Goal: Communication & Community: Answer question/provide support

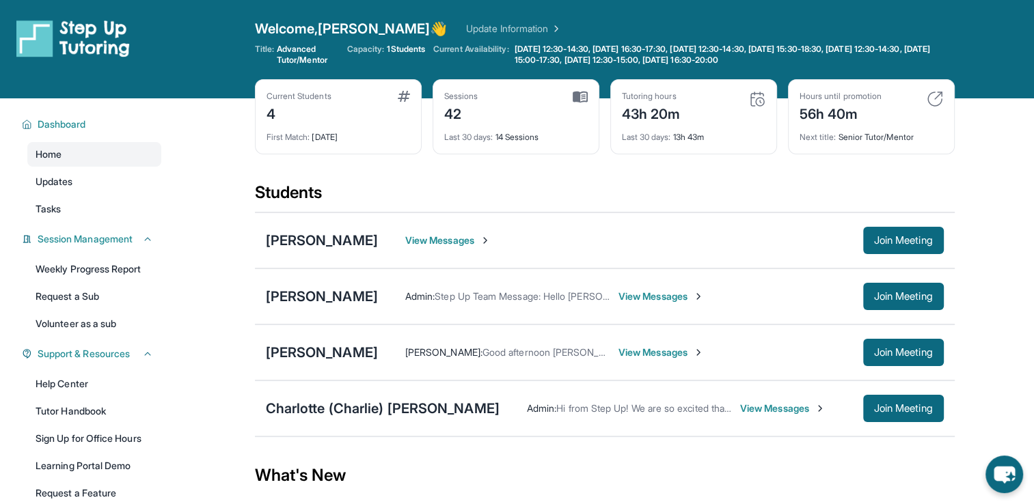
click at [740, 407] on span "View Messages" at bounding box center [782, 409] width 85 height 14
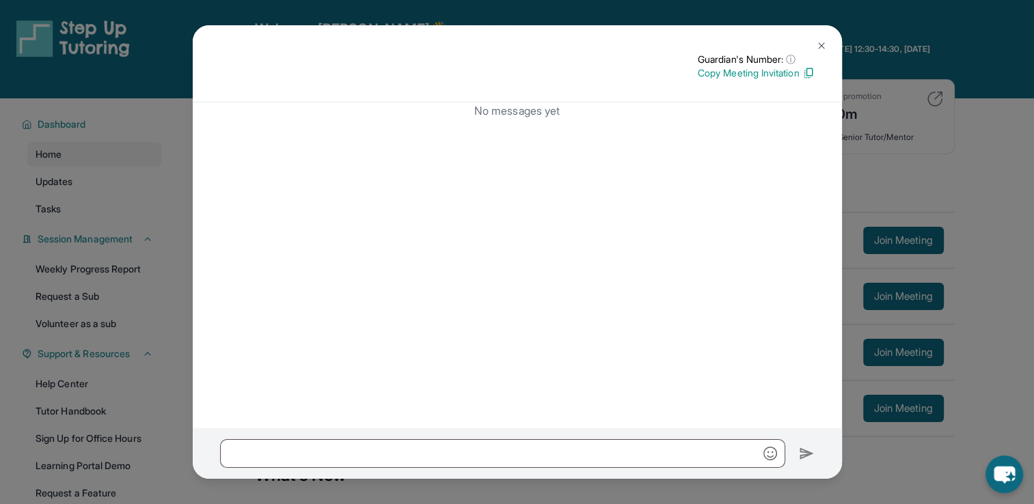
click at [822, 49] on img at bounding box center [821, 45] width 11 height 11
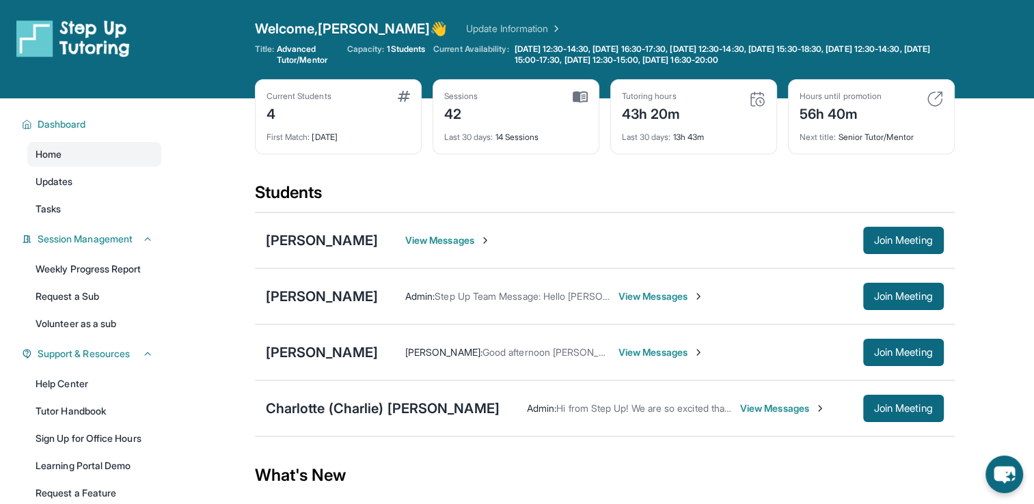
click at [440, 241] on span "View Messages" at bounding box center [447, 241] width 85 height 14
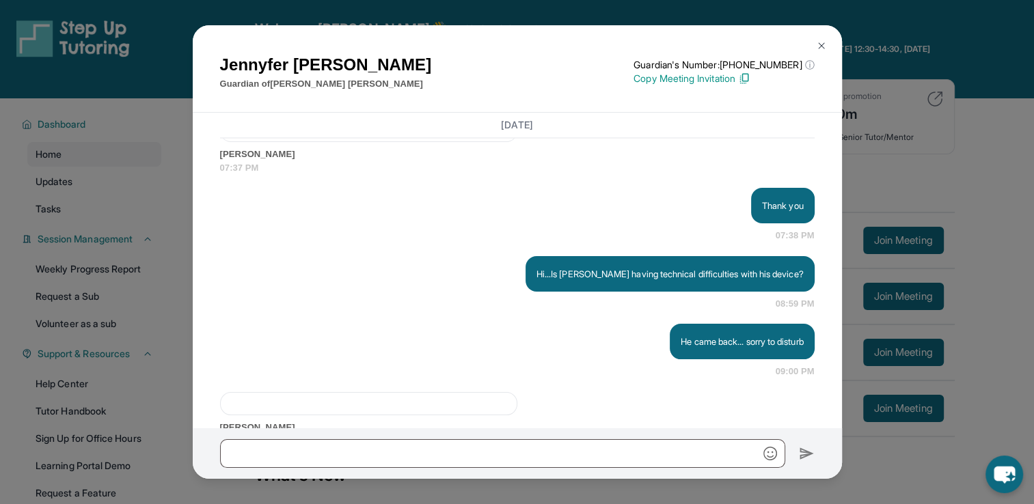
scroll to position [2408, 0]
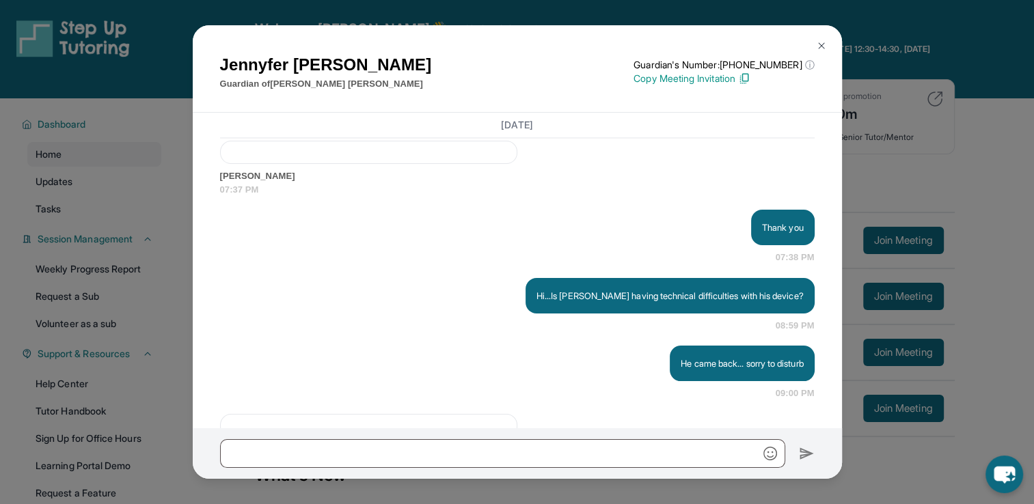
click at [821, 51] on img at bounding box center [821, 45] width 11 height 11
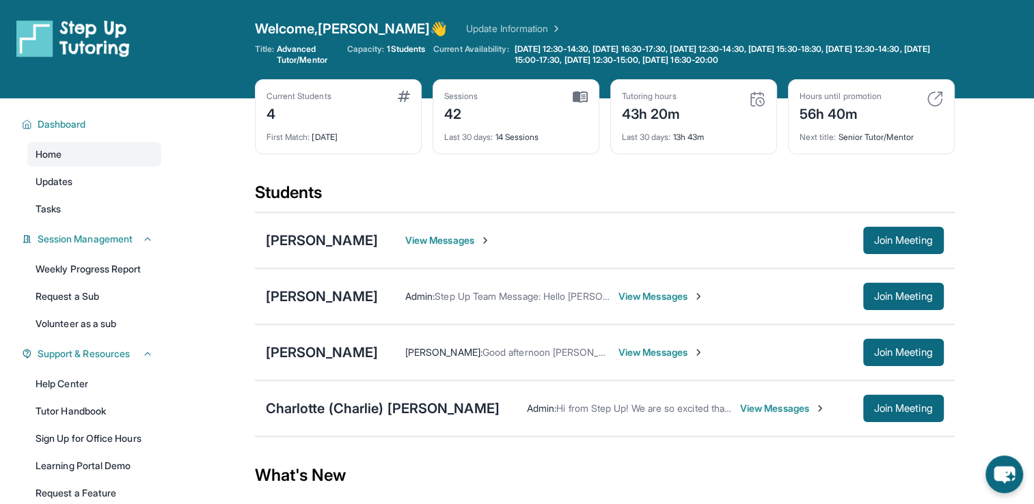
click at [648, 298] on span "View Messages" at bounding box center [660, 297] width 85 height 14
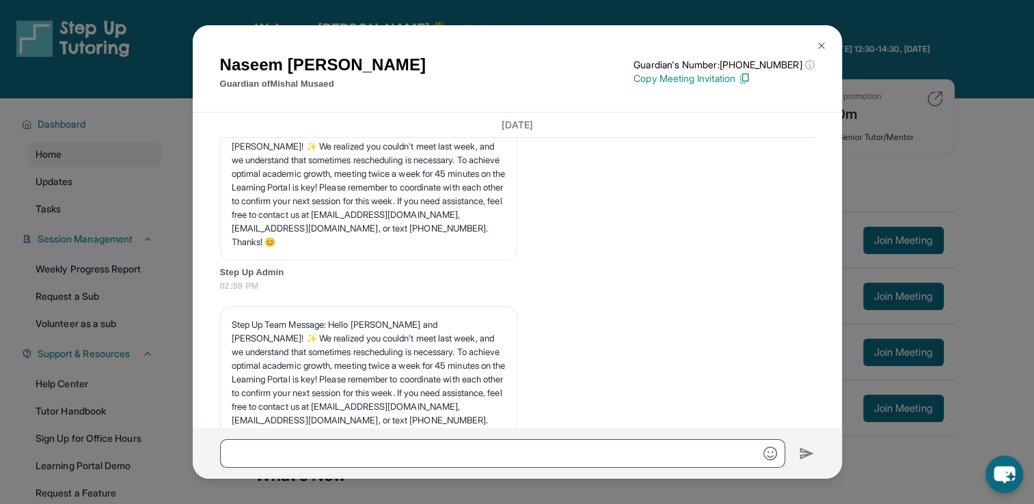
scroll to position [16693, 0]
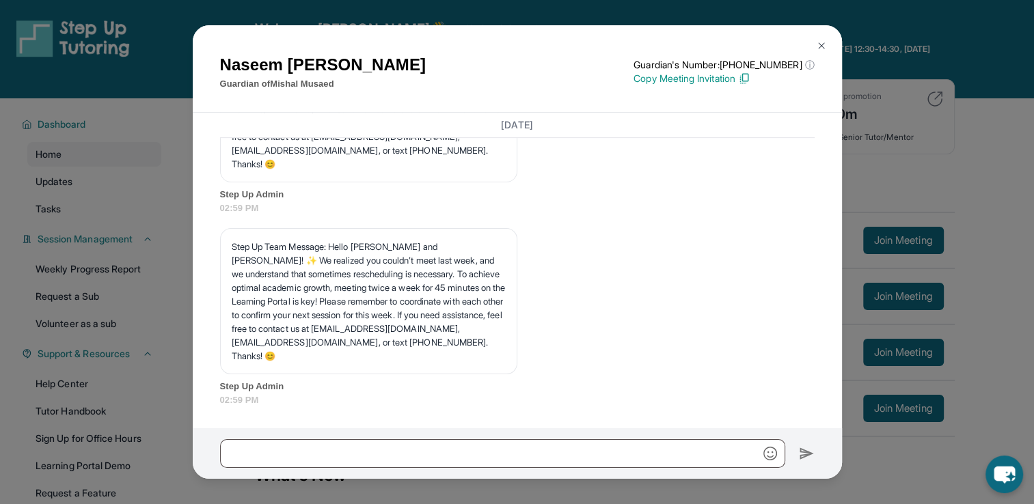
click at [828, 50] on button at bounding box center [821, 45] width 27 height 27
